Goal: Task Accomplishment & Management: Manage account settings

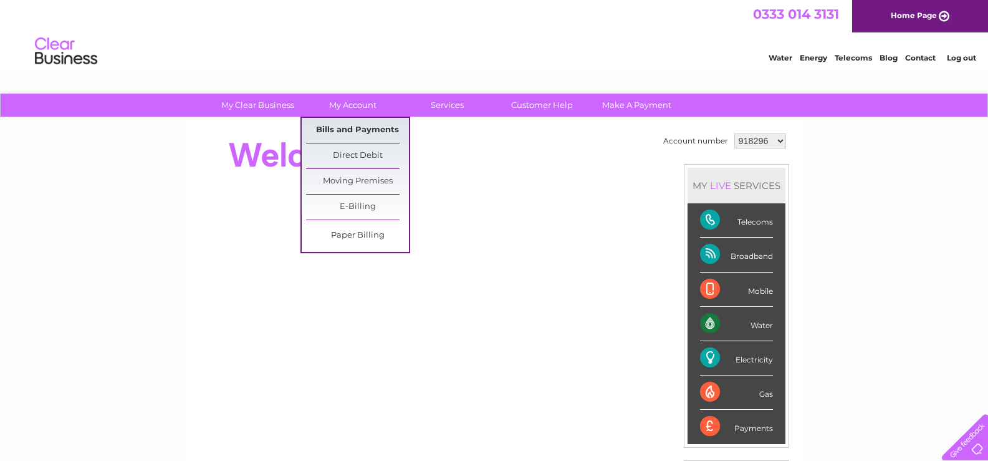
click at [367, 128] on link "Bills and Payments" at bounding box center [357, 130] width 103 height 25
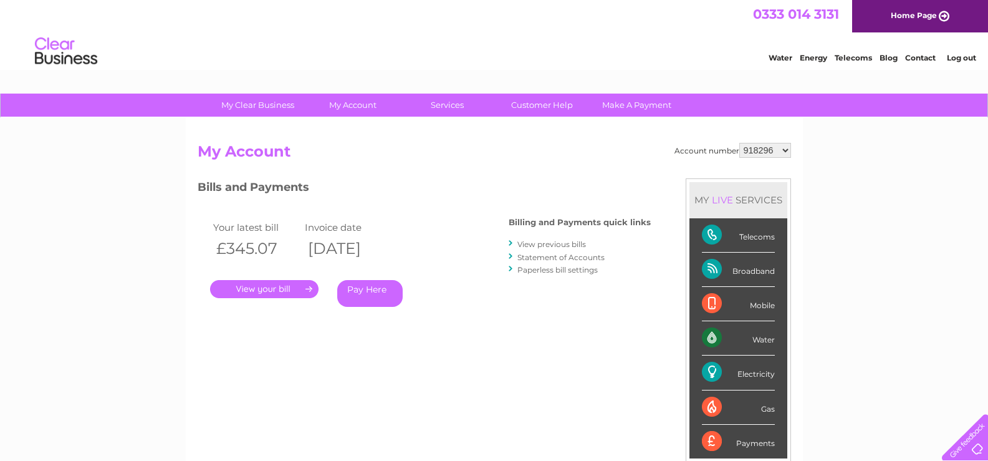
click at [270, 287] on link "." at bounding box center [264, 289] width 108 height 18
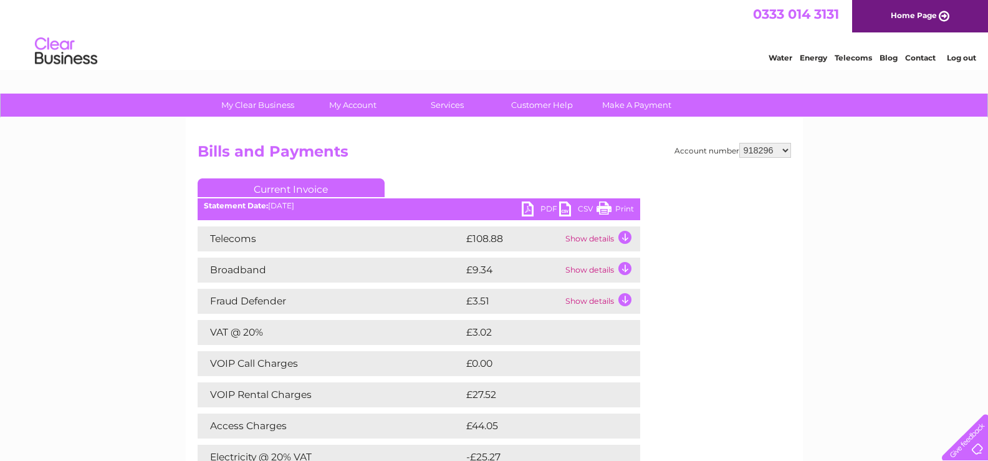
click at [544, 209] on link "PDF" at bounding box center [540, 210] width 37 height 18
